Goal: Navigation & Orientation: Find specific page/section

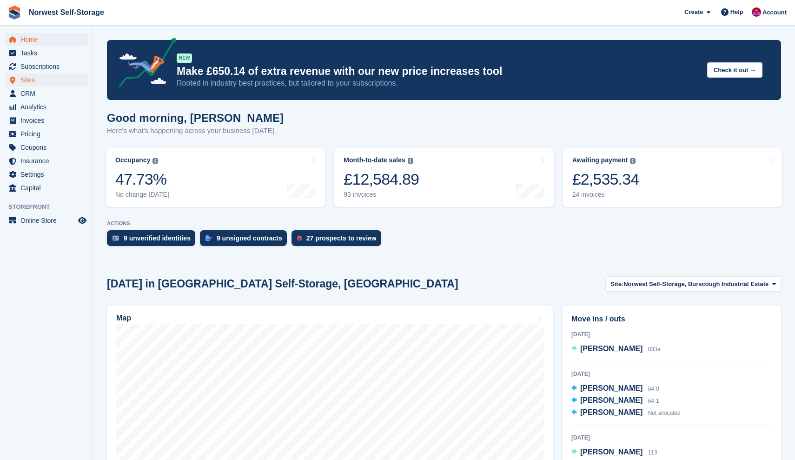
click at [26, 80] on span "Sites" at bounding box center [48, 79] width 56 height 13
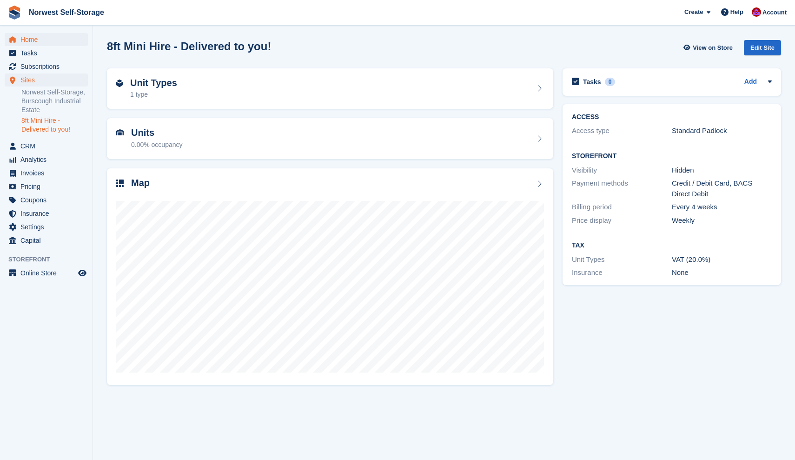
click at [27, 38] on span "Home" at bounding box center [48, 39] width 56 height 13
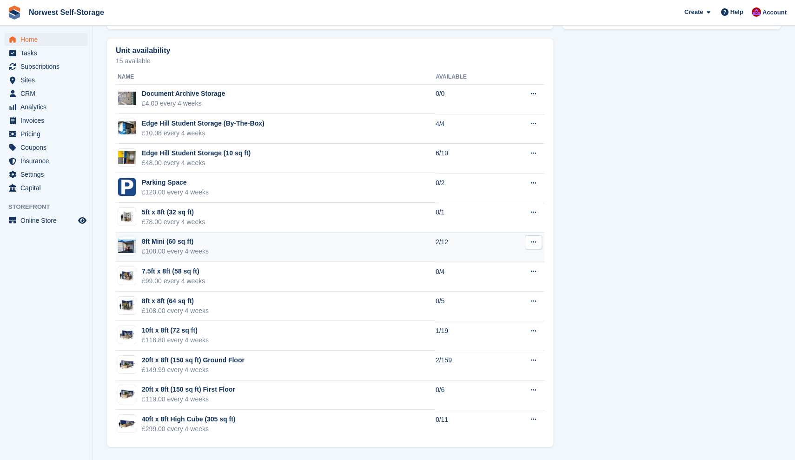
scroll to position [518, 0]
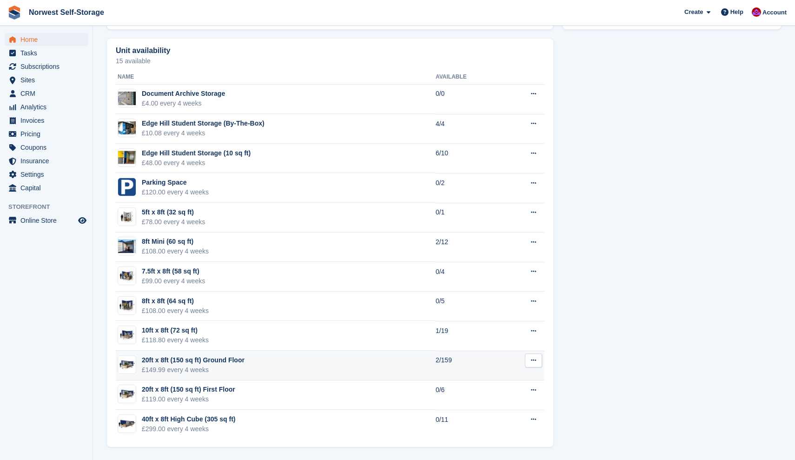
click at [223, 358] on div "20ft x 8ft (150 sq ft) Ground Floor" at bounding box center [193, 360] width 103 height 10
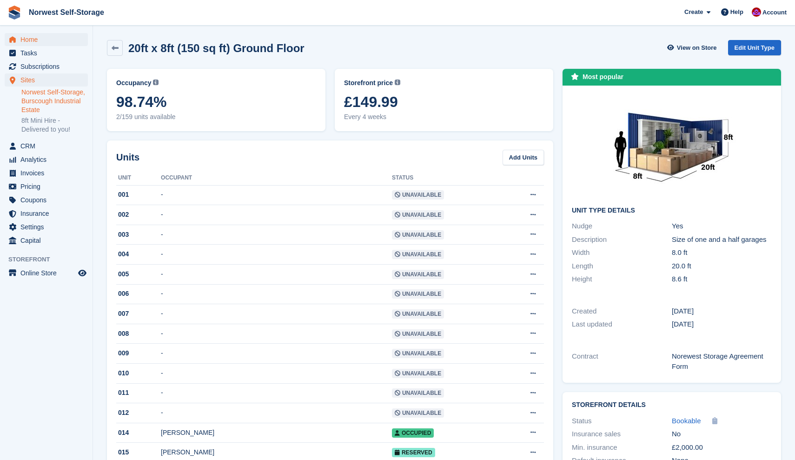
click at [28, 40] on span "Home" at bounding box center [48, 39] width 56 height 13
